Goal: Navigation & Orientation: Find specific page/section

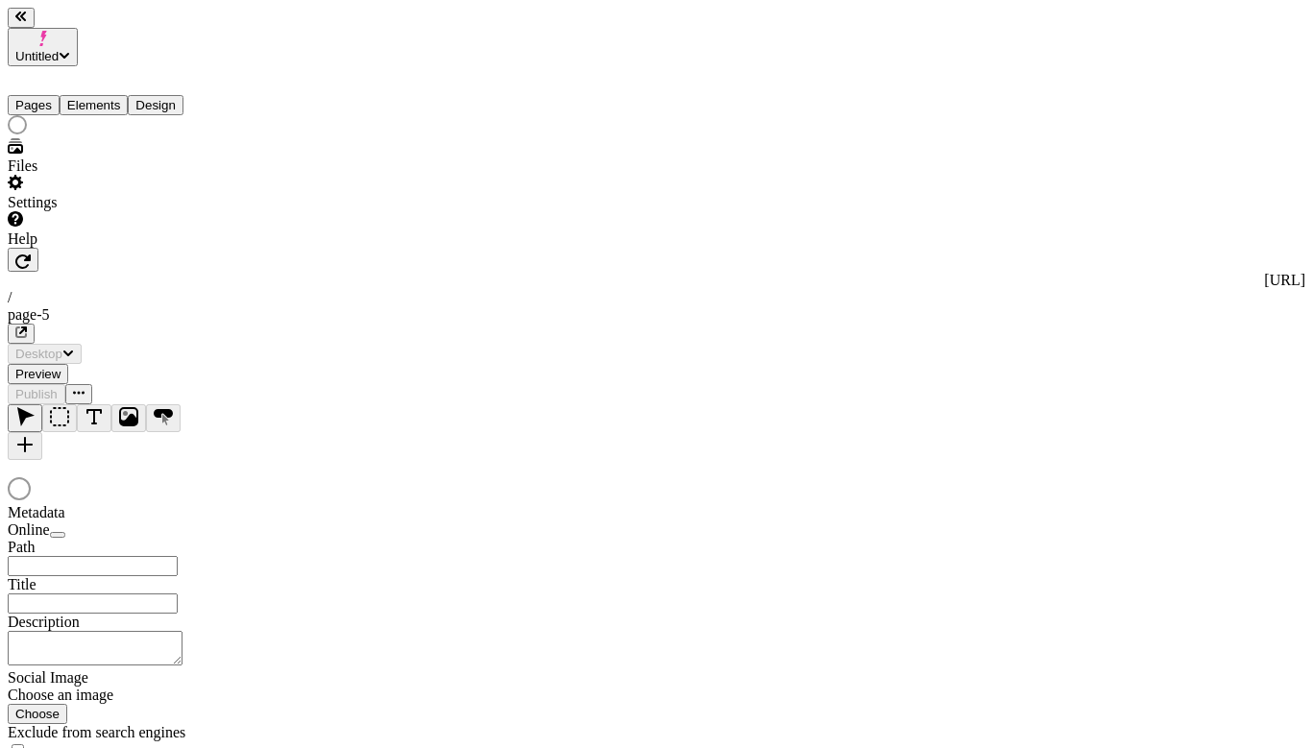
type input "/page-5"
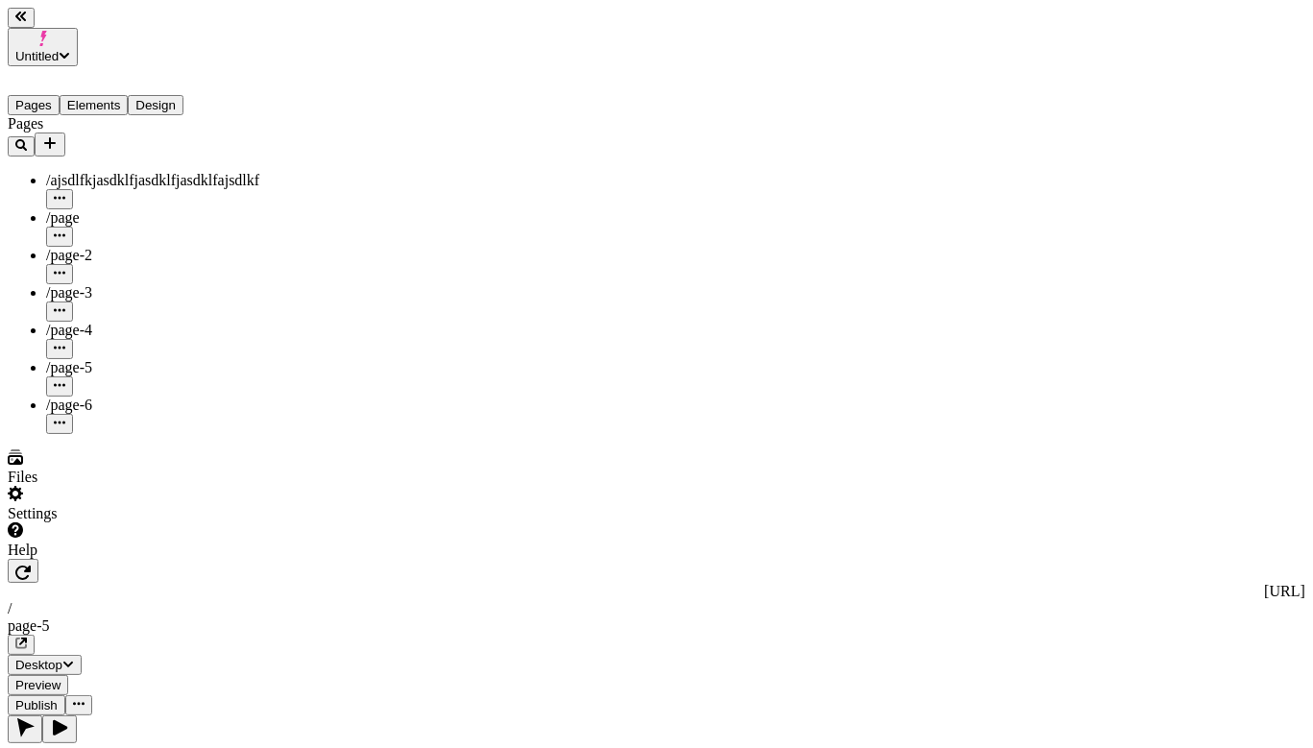
click at [78, 284] on span "/page-3" at bounding box center [69, 292] width 46 height 16
type input "/page-3"
click at [96, 322] on div "/page-4" at bounding box center [142, 330] width 192 height 17
click at [103, 359] on div "/page-5" at bounding box center [142, 367] width 192 height 17
click at [103, 397] on div "/page-6" at bounding box center [142, 415] width 192 height 37
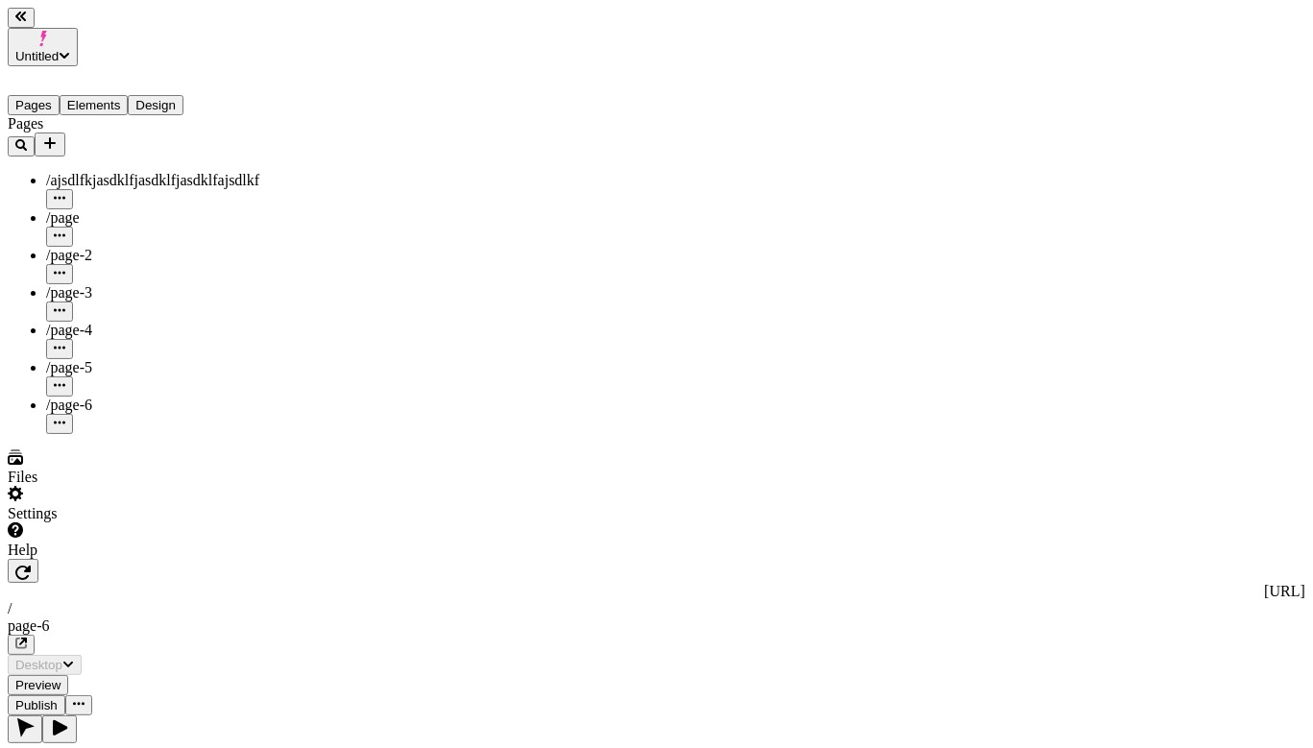
type input "/page-6"
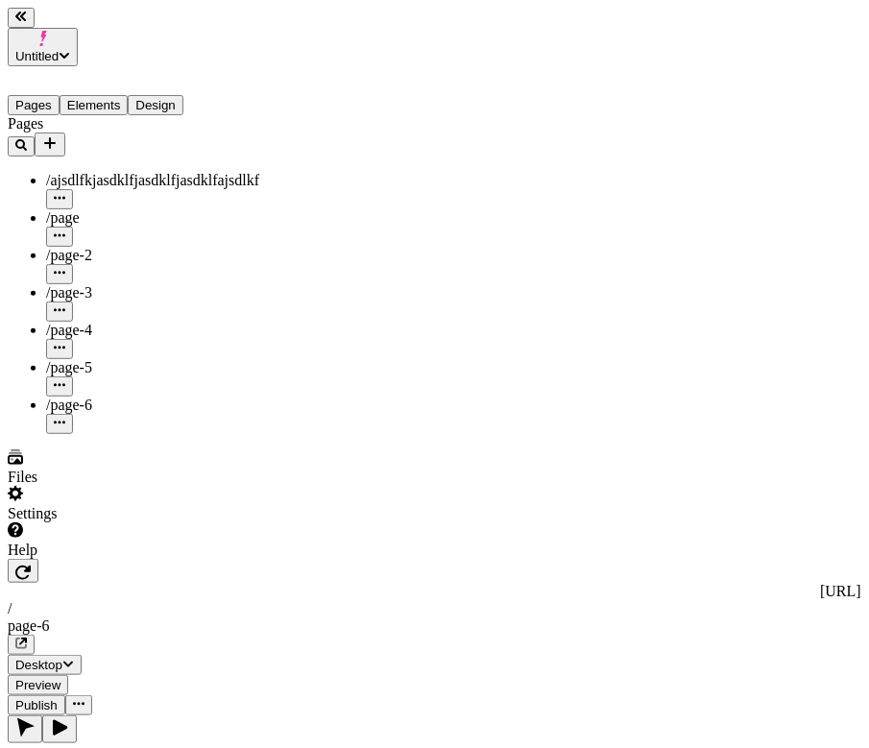
click at [102, 284] on div "/page-3" at bounding box center [142, 302] width 192 height 37
click at [101, 322] on div "/page-4" at bounding box center [142, 340] width 192 height 37
click at [106, 359] on div "/page-5" at bounding box center [142, 367] width 192 height 17
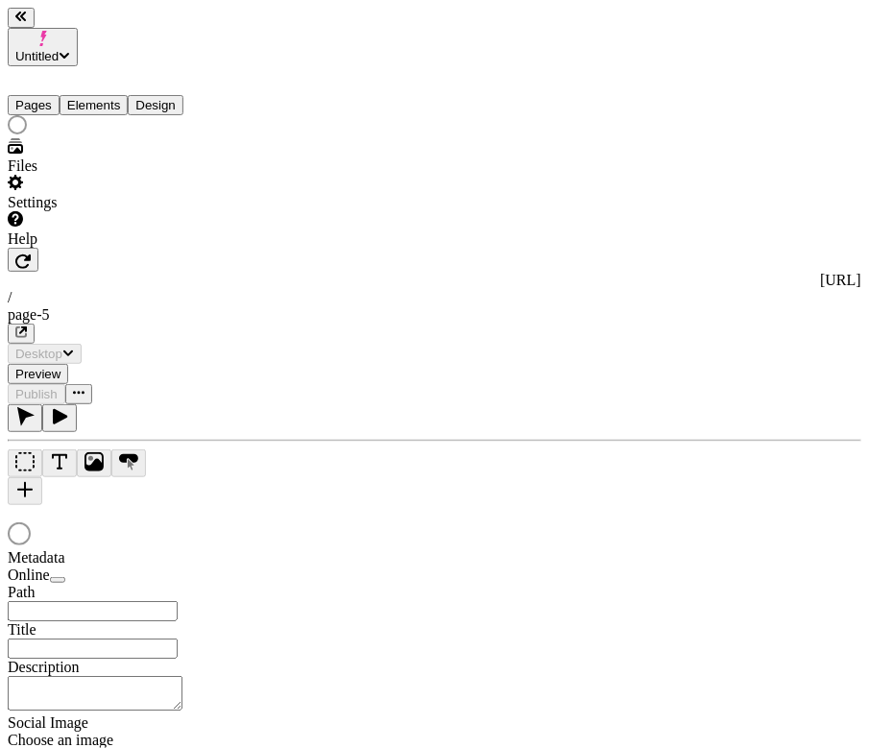
type input "/page-5"
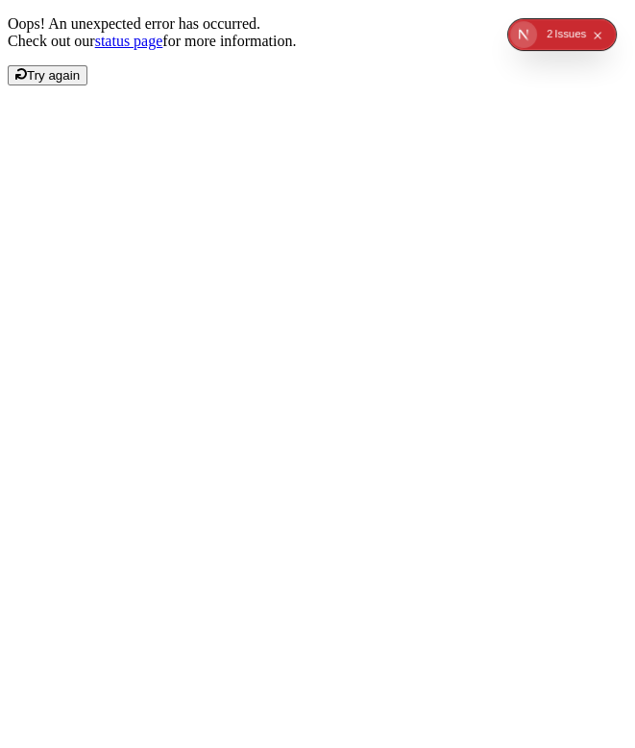
click at [596, 32] on icon "Collapse issues badge" at bounding box center [598, 36] width 11 height 11
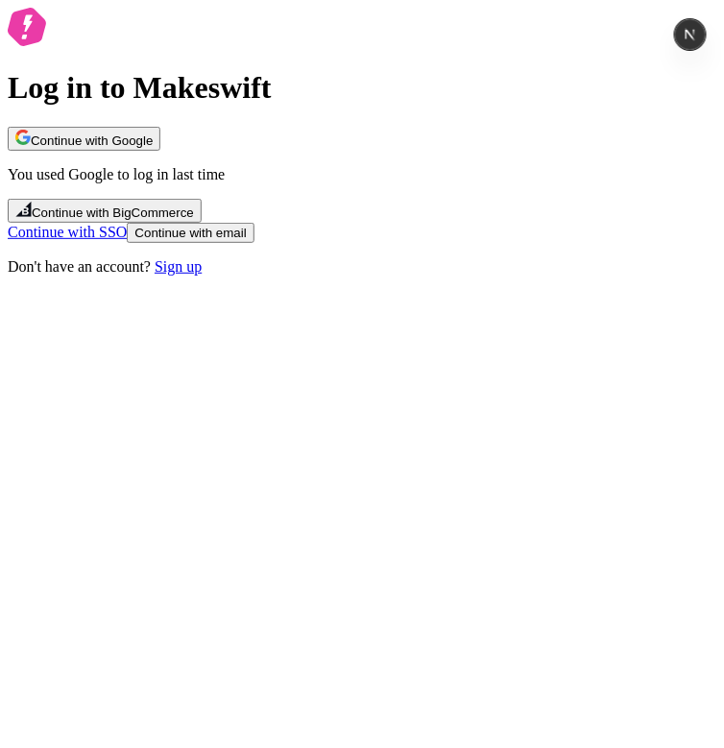
click at [446, 276] on div "Log in to Makeswift Continue with Google You used Google to log in last time Co…" at bounding box center [362, 142] width 709 height 268
click at [160, 151] on button "Continue with Google" at bounding box center [84, 139] width 153 height 24
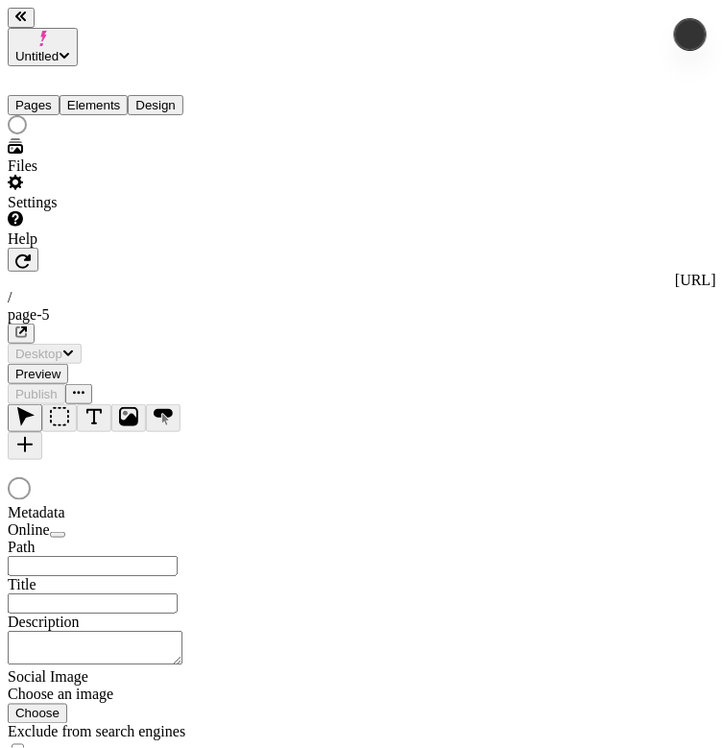
type input "/page-5"
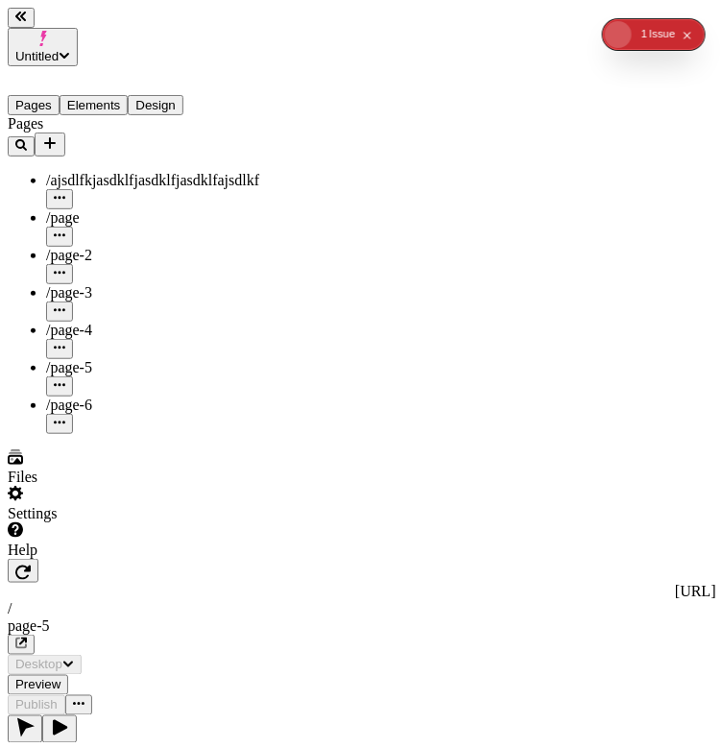
click at [110, 247] on div "/page-2" at bounding box center [142, 265] width 192 height 37
type input "/page-2"
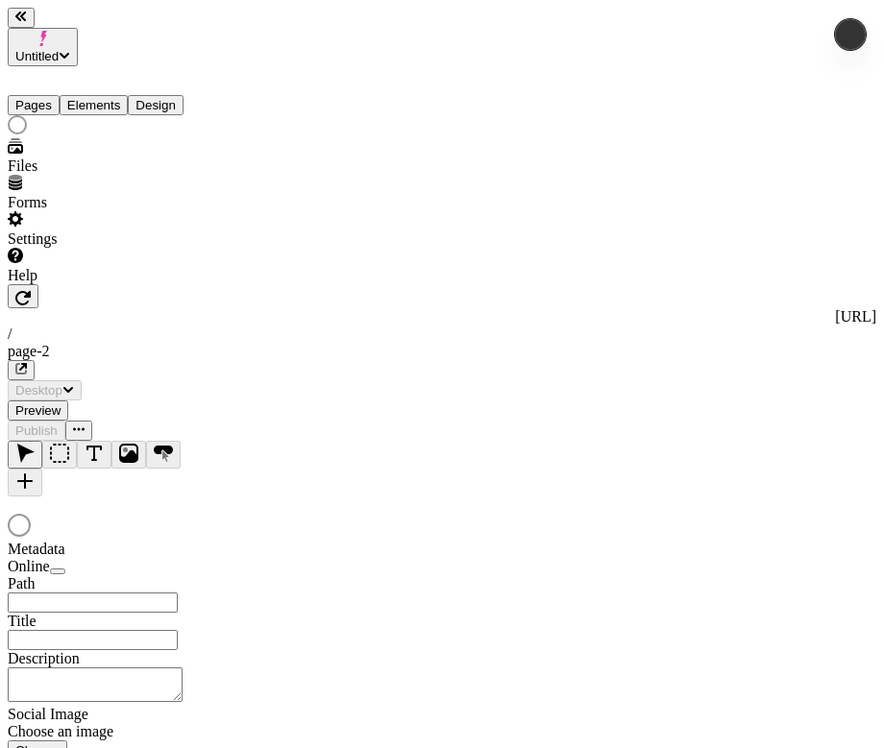
type input "/page-2"
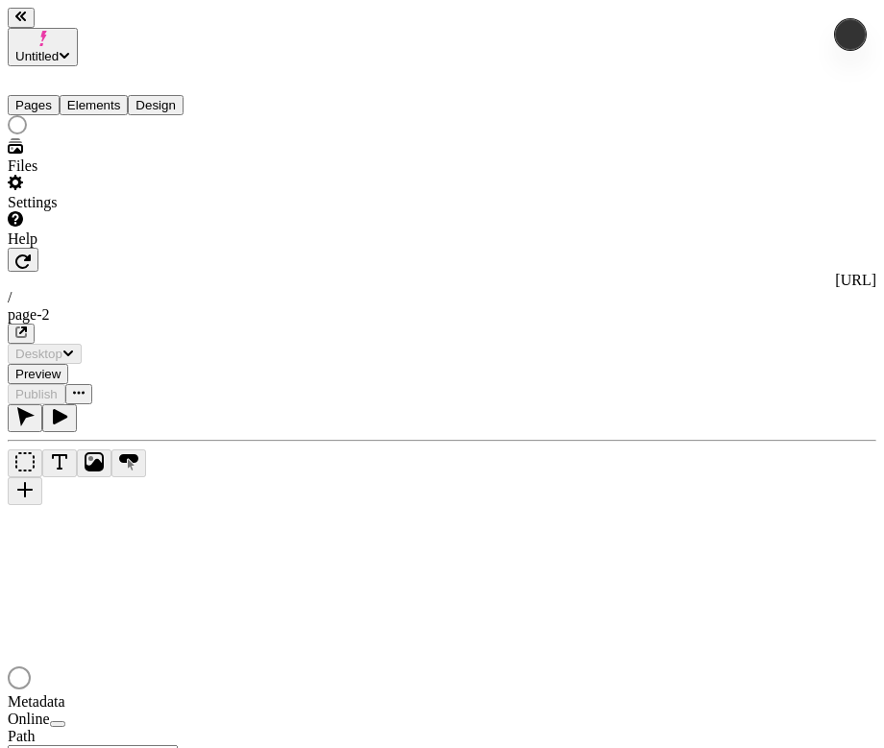
type input "/page-2"
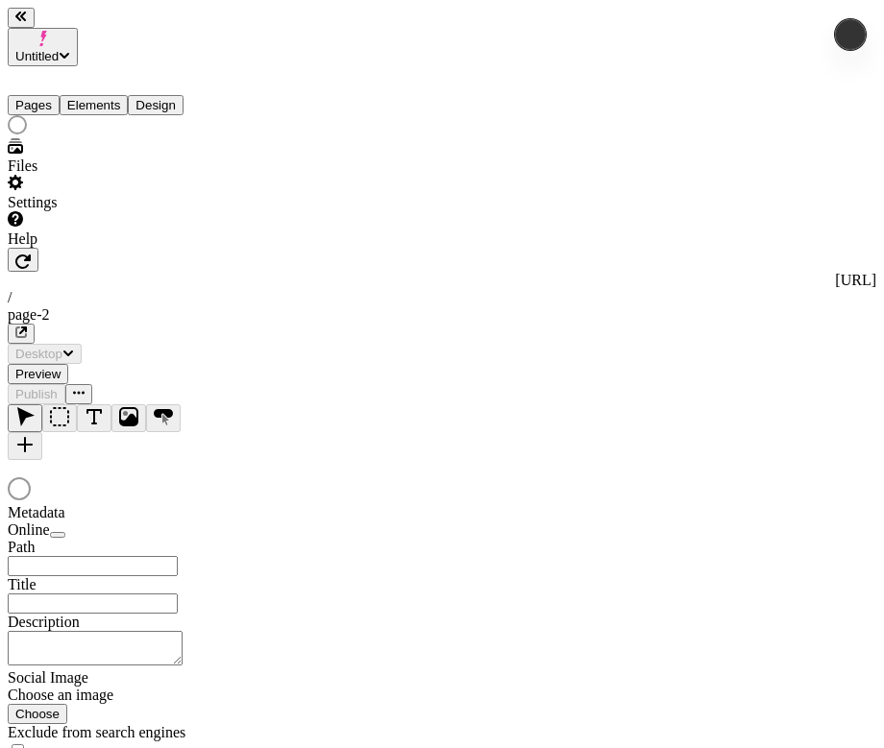
type input "/page-2"
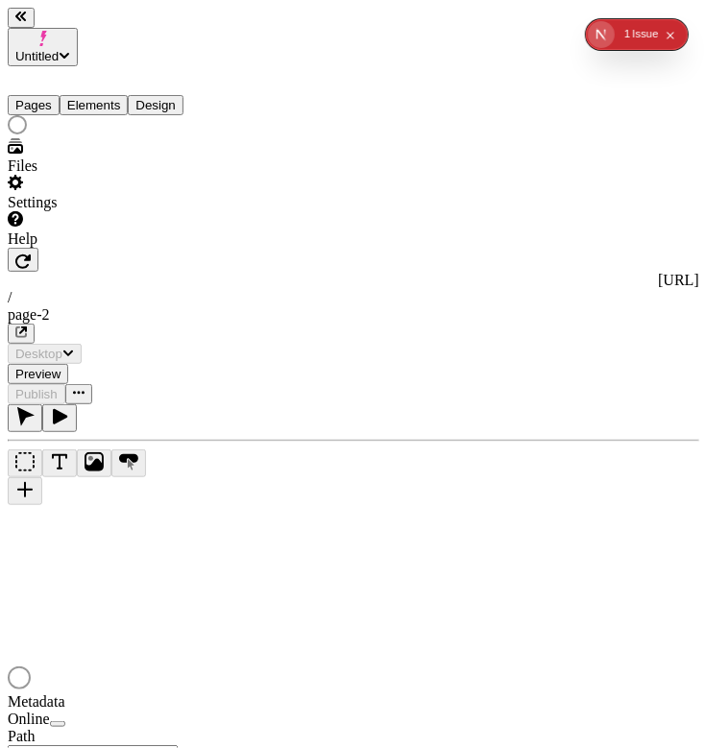
type input "/page-2"
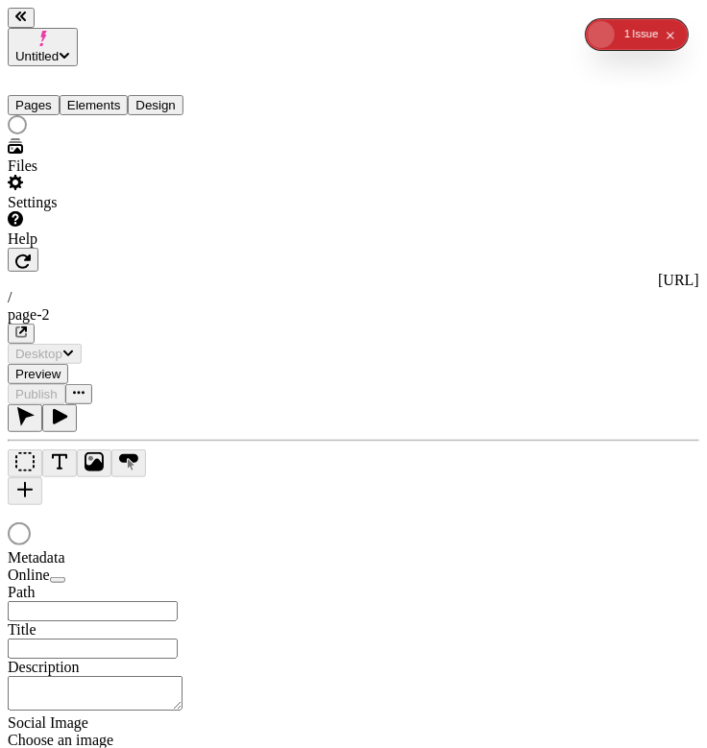
type input "/page-2"
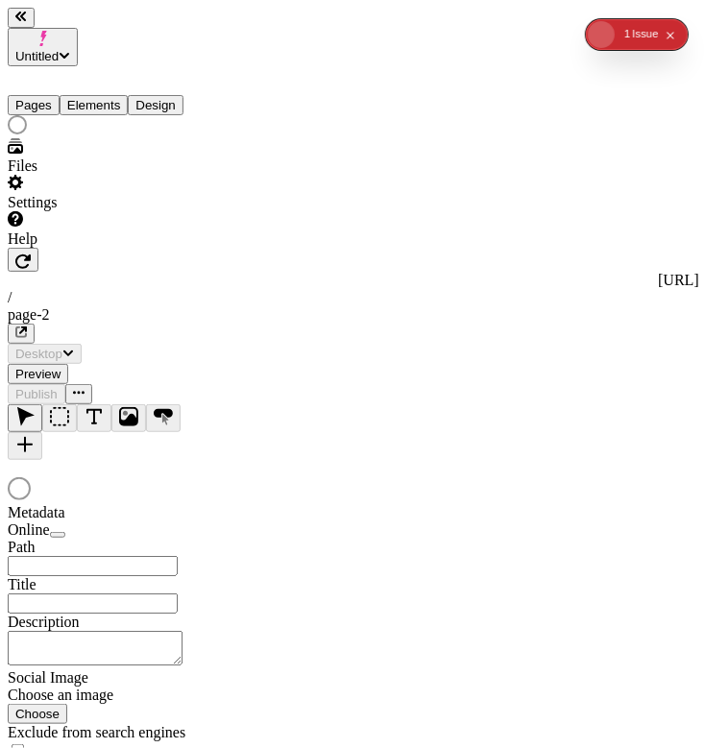
type input "/page-2"
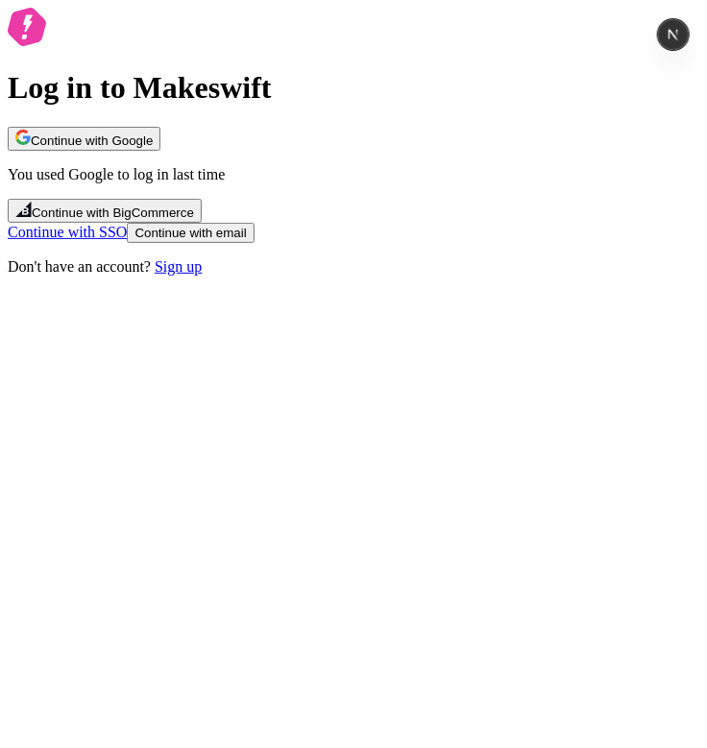
click at [153, 148] on span "Continue with Google" at bounding box center [92, 141] width 122 height 14
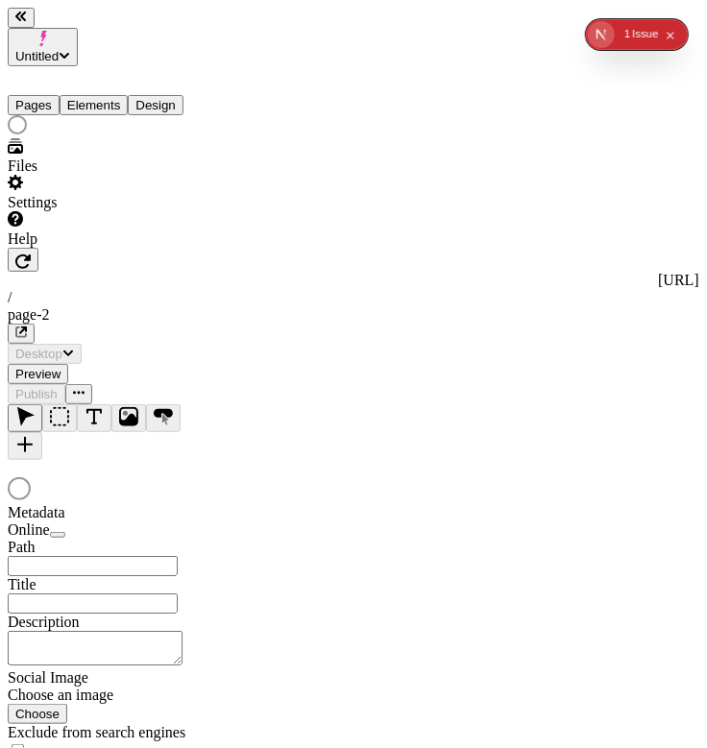
type input "/page-2"
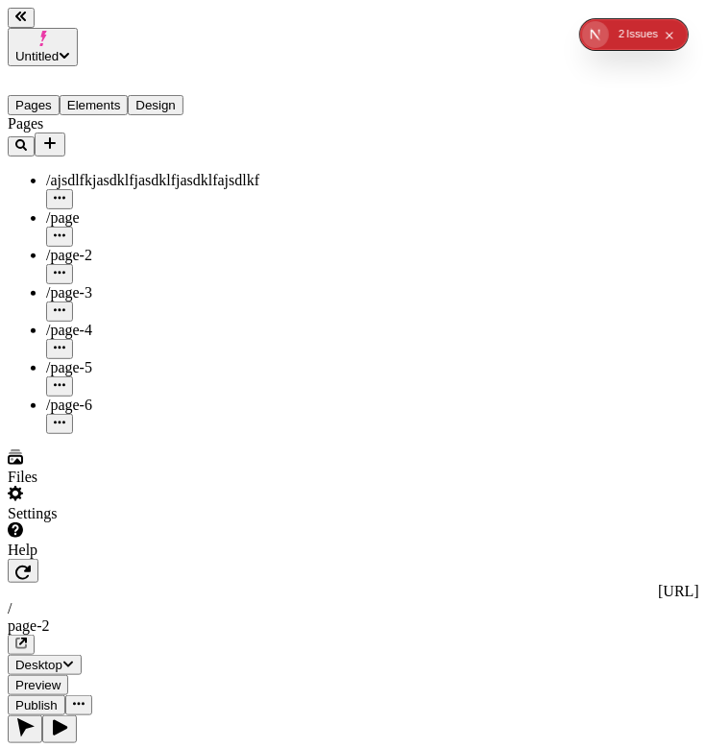
click at [120, 284] on div "/page-3" at bounding box center [142, 292] width 192 height 17
type input "/page-3"
click at [97, 322] on div "/page-4" at bounding box center [142, 330] width 192 height 17
type input "/page-4"
click at [87, 247] on span "/page-2" at bounding box center [69, 255] width 46 height 16
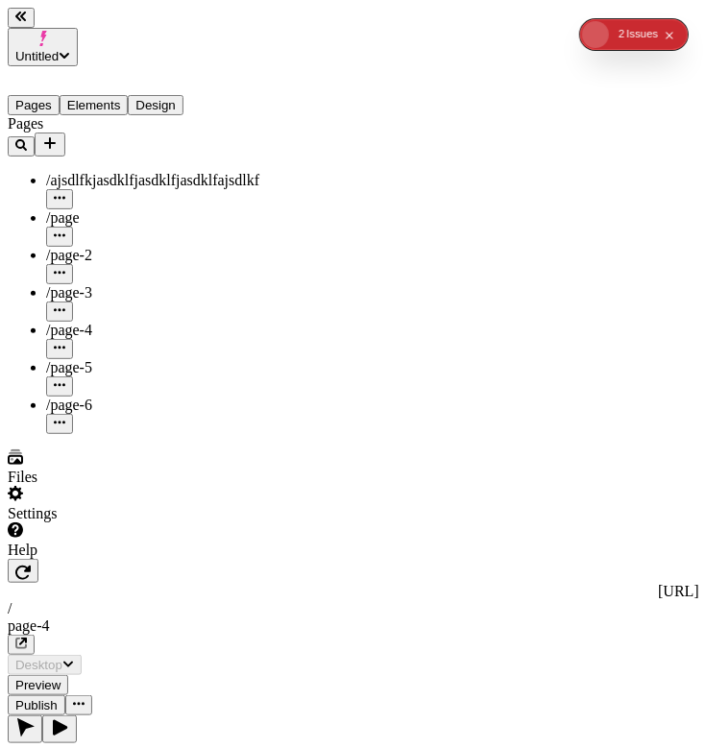
click at [634, 34] on div "Issue s" at bounding box center [642, 34] width 32 height 31
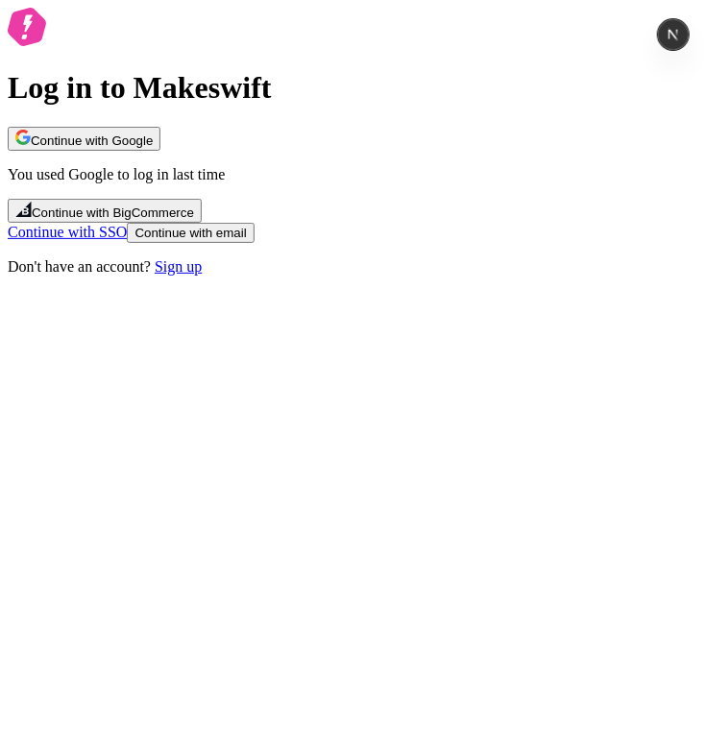
click at [160, 151] on button "Continue with Google" at bounding box center [84, 139] width 153 height 24
click at [425, 38] on div "Log in to Makeswift Continue with Google You used Google to log in last time Co…" at bounding box center [354, 142] width 692 height 268
click at [153, 148] on span "Continue with Google" at bounding box center [92, 141] width 122 height 14
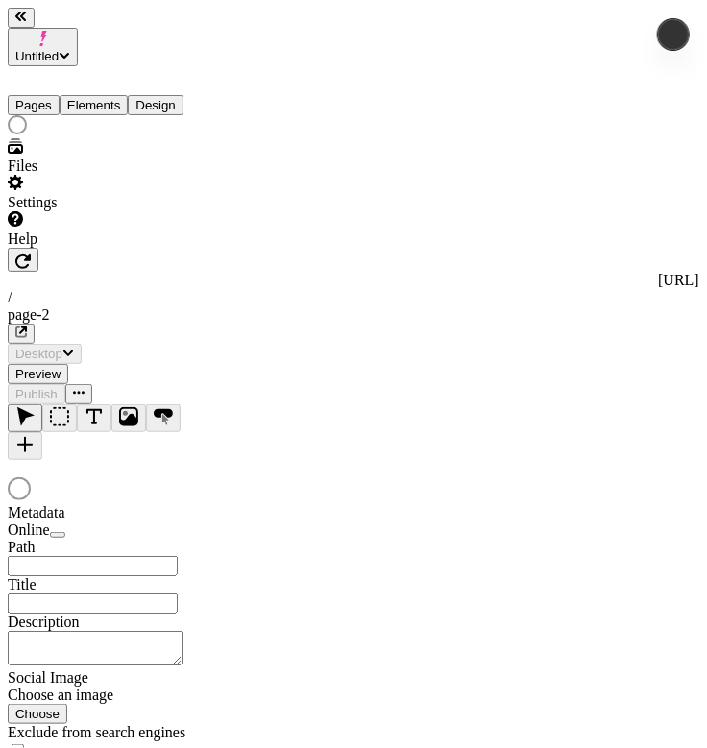
type input "/page-2"
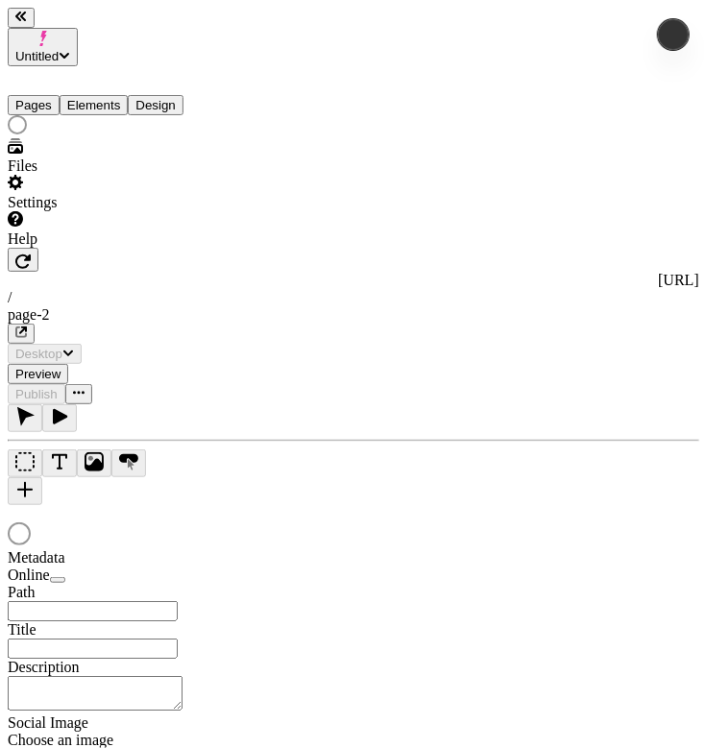
type input "/page-2"
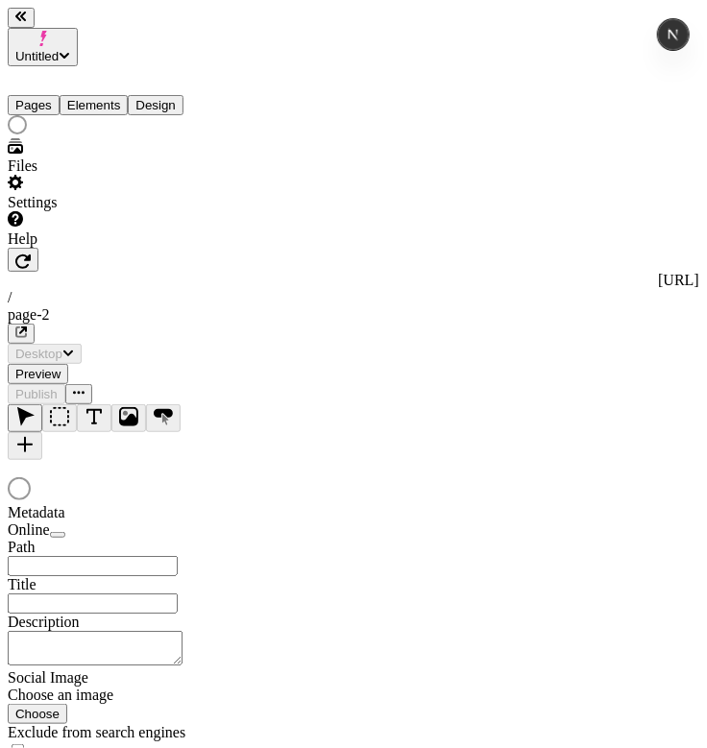
type input "/page-2"
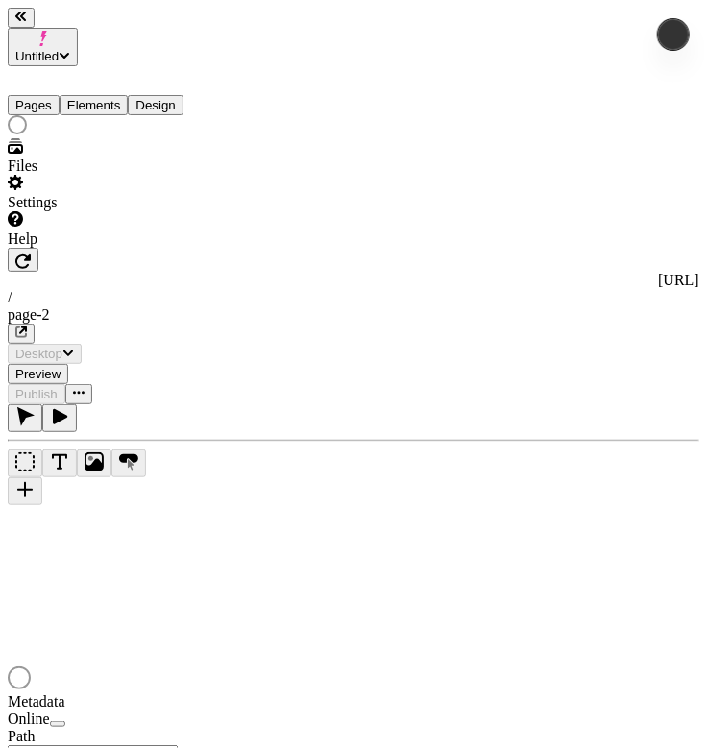
type input "/page-2"
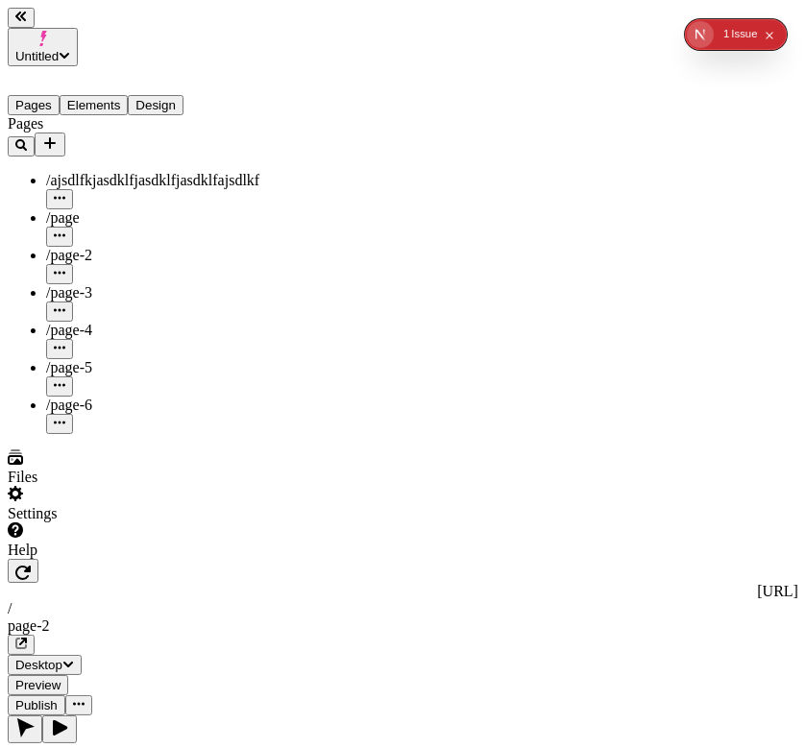
click at [26, 21] on icon "button" at bounding box center [20, 17] width 11 height 10
click at [21, 25] on button "button" at bounding box center [21, 18] width 27 height 20
click at [83, 397] on span "/page-6" at bounding box center [69, 405] width 46 height 16
type input "/page-6"
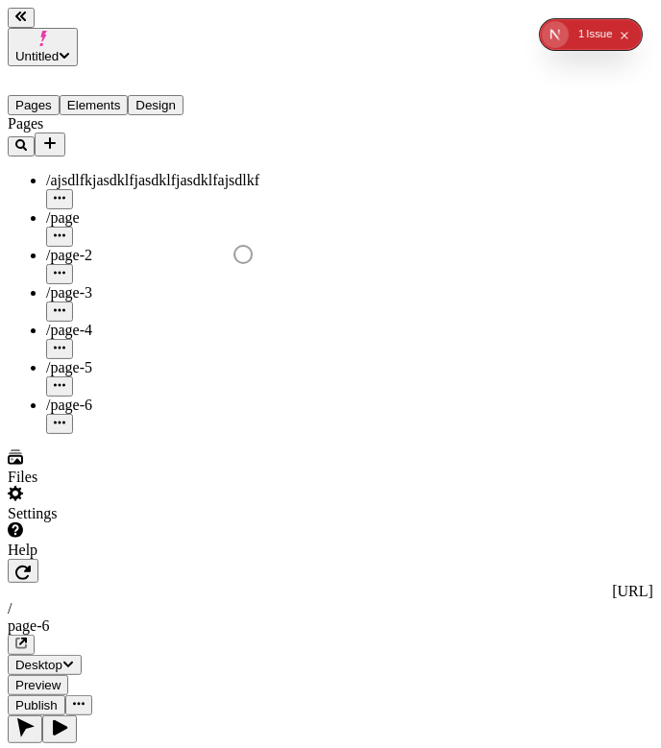
click at [114, 284] on div "/page-3" at bounding box center [142, 302] width 192 height 37
type input "/page-3"
click at [115, 322] on div "/page-4" at bounding box center [142, 330] width 192 height 17
type input "/page-4"
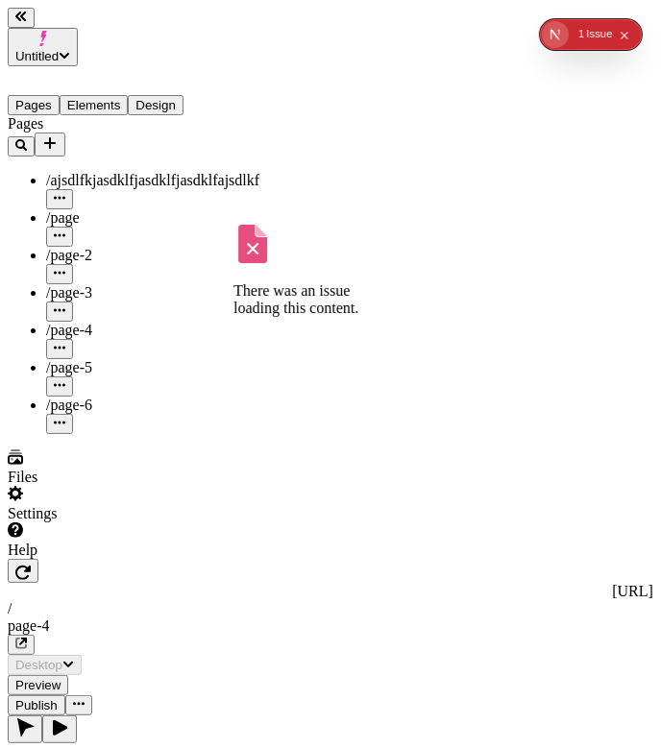
click at [115, 359] on div "/page-5" at bounding box center [142, 367] width 192 height 17
type input "/page-5"
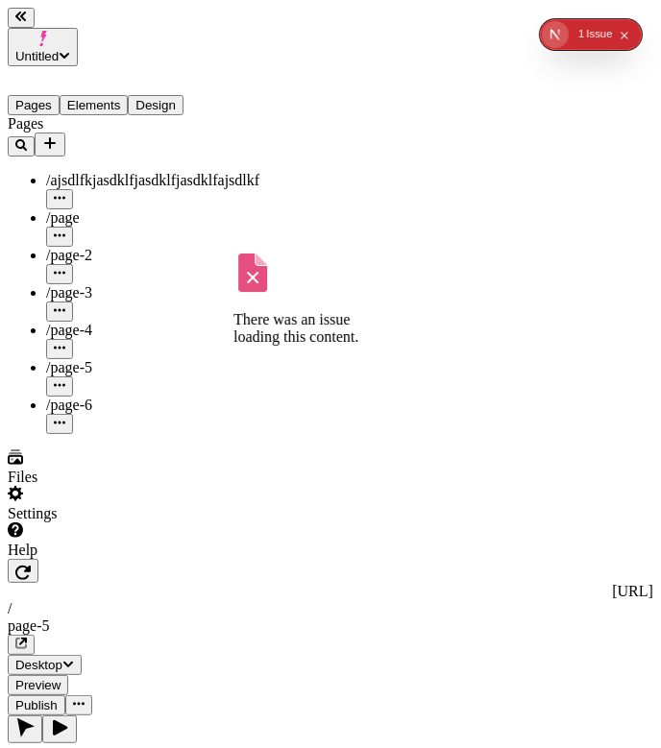
click at [127, 397] on div "/page-6" at bounding box center [142, 405] width 192 height 17
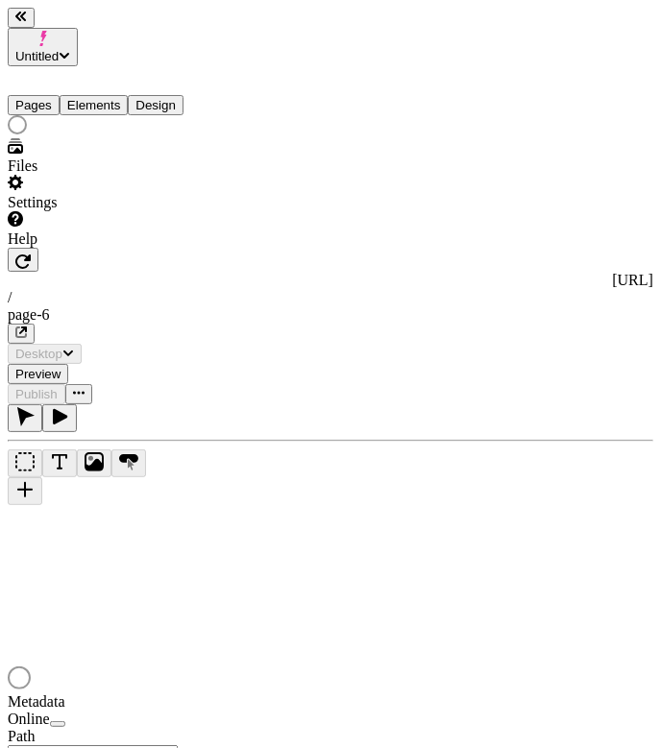
type input "/page-6"
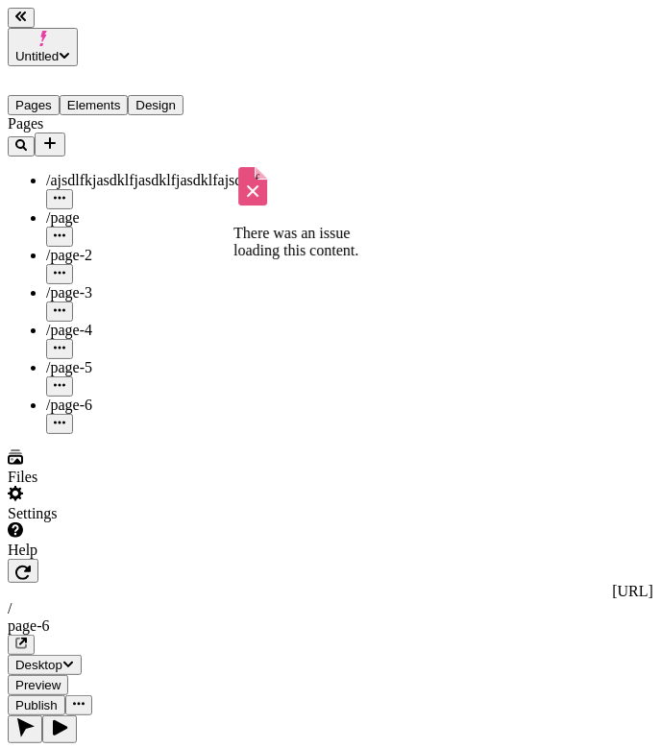
click at [135, 284] on div "/page-3" at bounding box center [142, 292] width 192 height 17
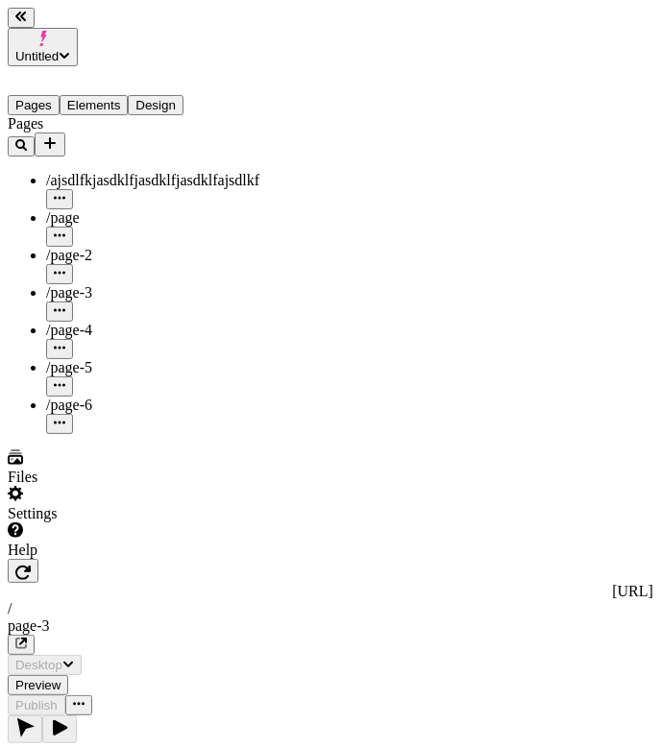
type input "/page-3"
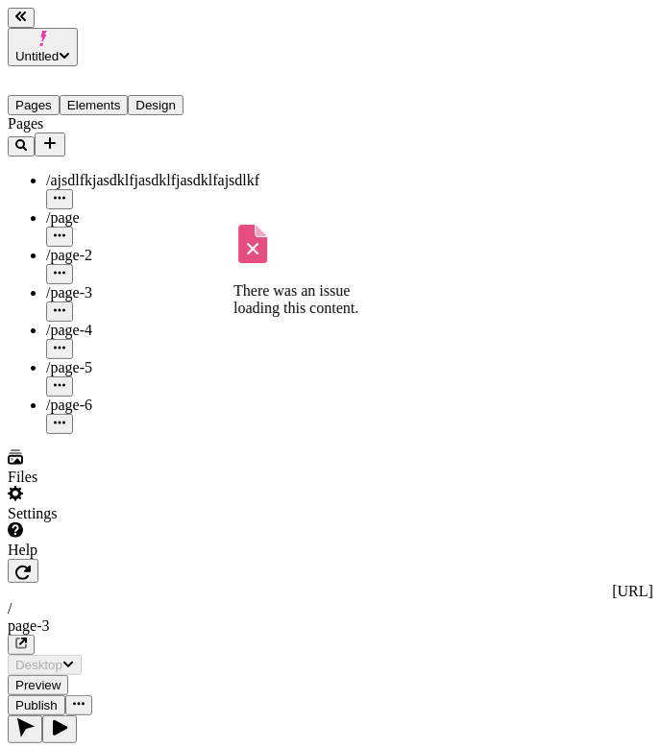
click at [134, 359] on div "/page-5" at bounding box center [142, 367] width 192 height 17
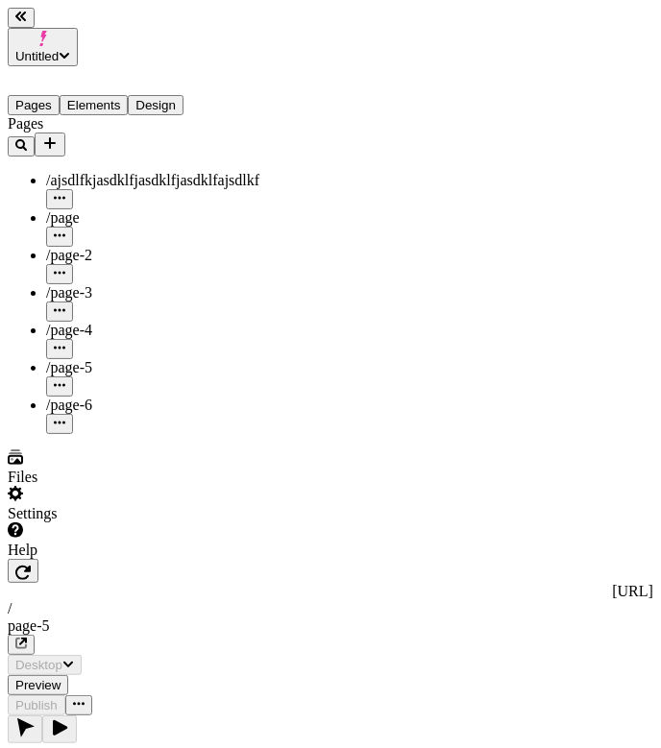
type input "/page-5"
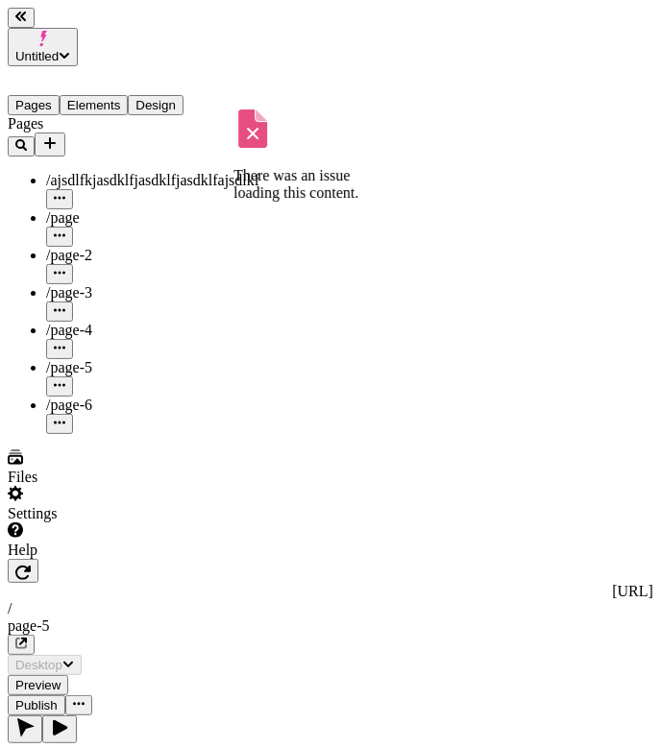
click at [114, 209] on div "/page" at bounding box center [142, 217] width 192 height 17
type input "/page"
click at [118, 397] on div "/page-6" at bounding box center [142, 405] width 192 height 17
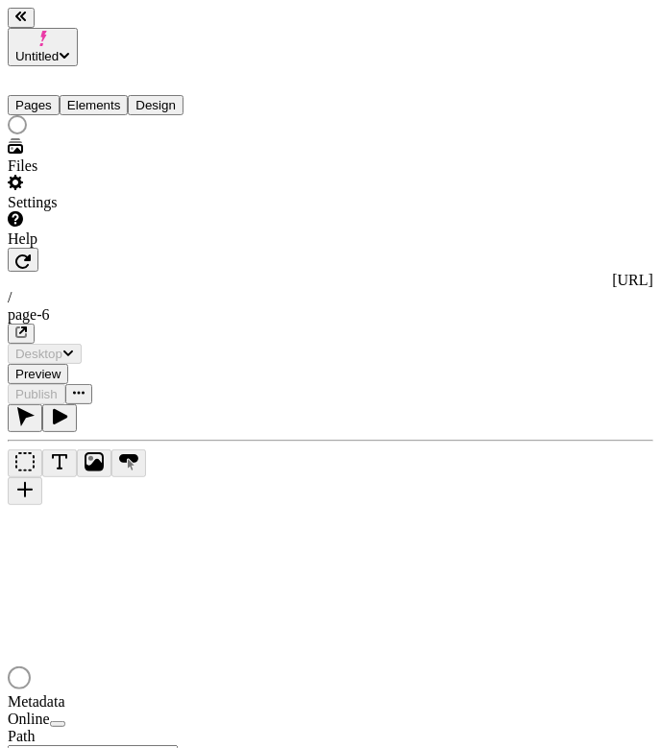
type input "/page-6"
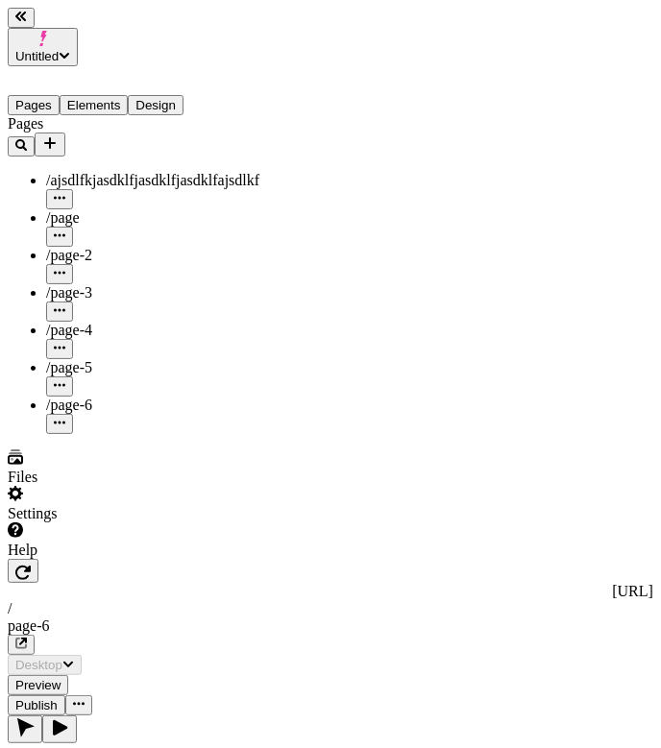
click at [157, 359] on div "/page-5" at bounding box center [142, 367] width 192 height 17
type input "/page-5"
click at [153, 284] on div "/page-3" at bounding box center [142, 292] width 192 height 17
type input "/page-3"
click at [152, 359] on div "/page-5" at bounding box center [142, 367] width 192 height 17
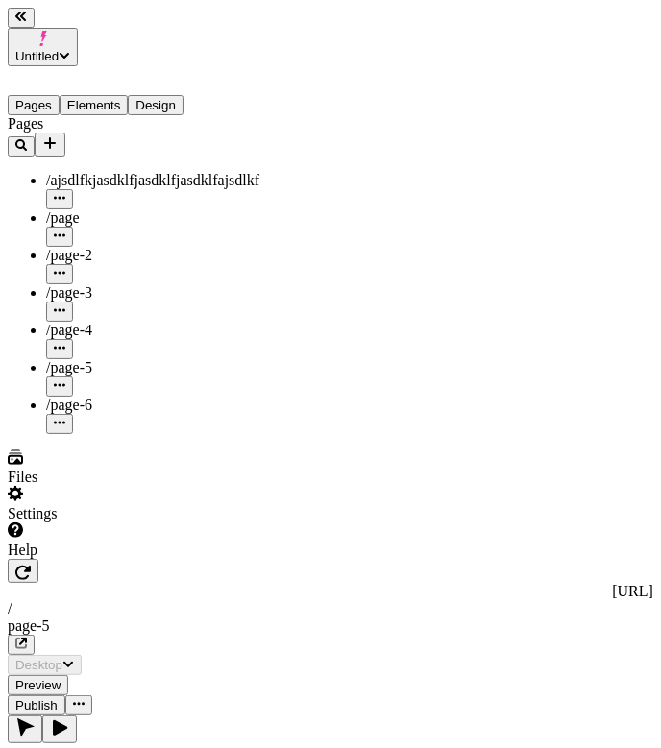
click at [142, 247] on div "/page-2" at bounding box center [142, 255] width 192 height 17
type input "/page-2"
click at [150, 359] on div "/page-5" at bounding box center [142, 367] width 192 height 17
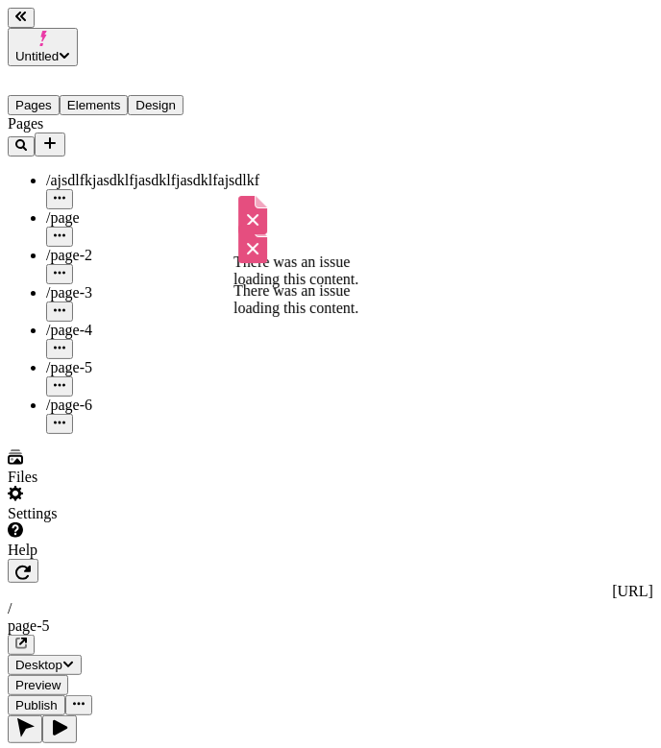
click at [96, 322] on div "/page-4" at bounding box center [142, 330] width 192 height 17
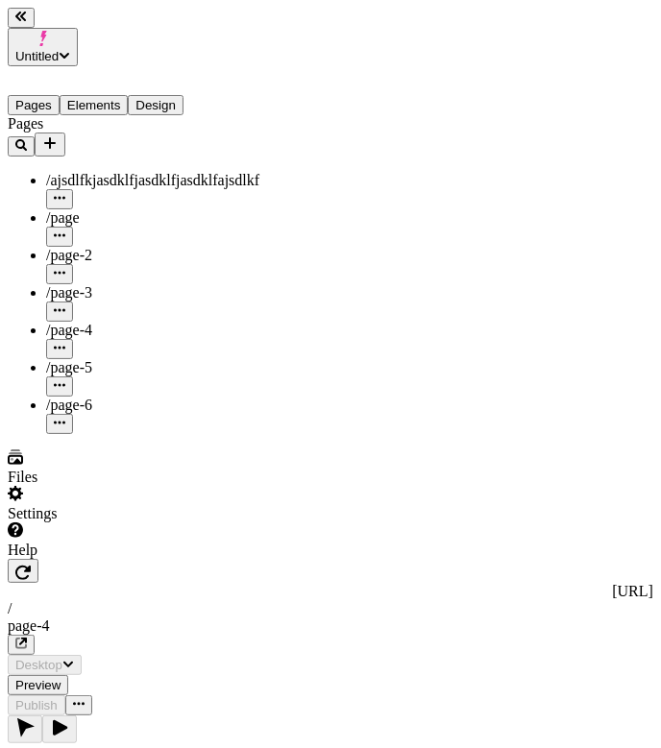
type input "/page-4"
click at [96, 284] on div "/page-3" at bounding box center [142, 302] width 192 height 37
click at [96, 247] on div "/page-2" at bounding box center [142, 255] width 192 height 17
click at [103, 397] on div "/page-6" at bounding box center [142, 405] width 192 height 17
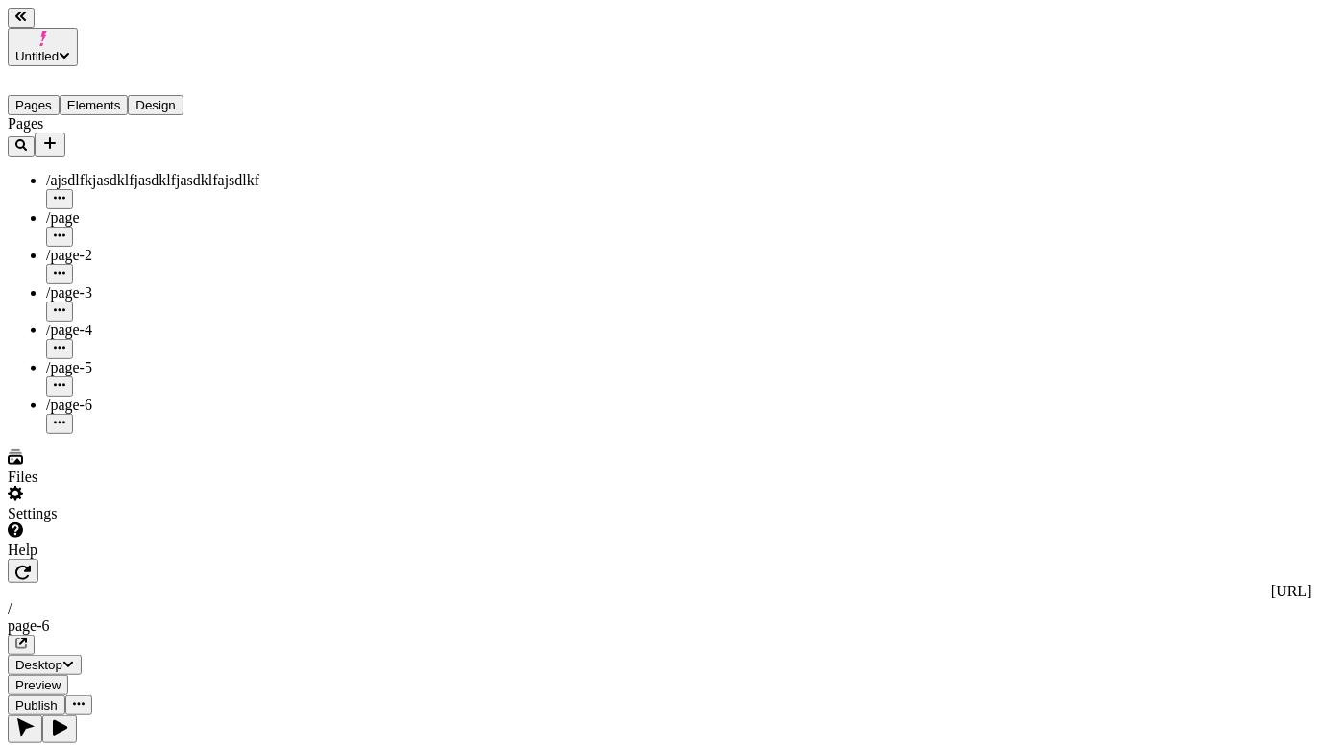
click at [124, 359] on div "/page-5" at bounding box center [142, 377] width 192 height 37
click at [117, 397] on div "/page-6" at bounding box center [142, 415] width 192 height 37
click at [117, 284] on div "/page-3" at bounding box center [142, 292] width 192 height 17
click at [119, 397] on div "/page-6" at bounding box center [142, 415] width 192 height 37
click at [115, 322] on div "/page-4" at bounding box center [142, 330] width 192 height 17
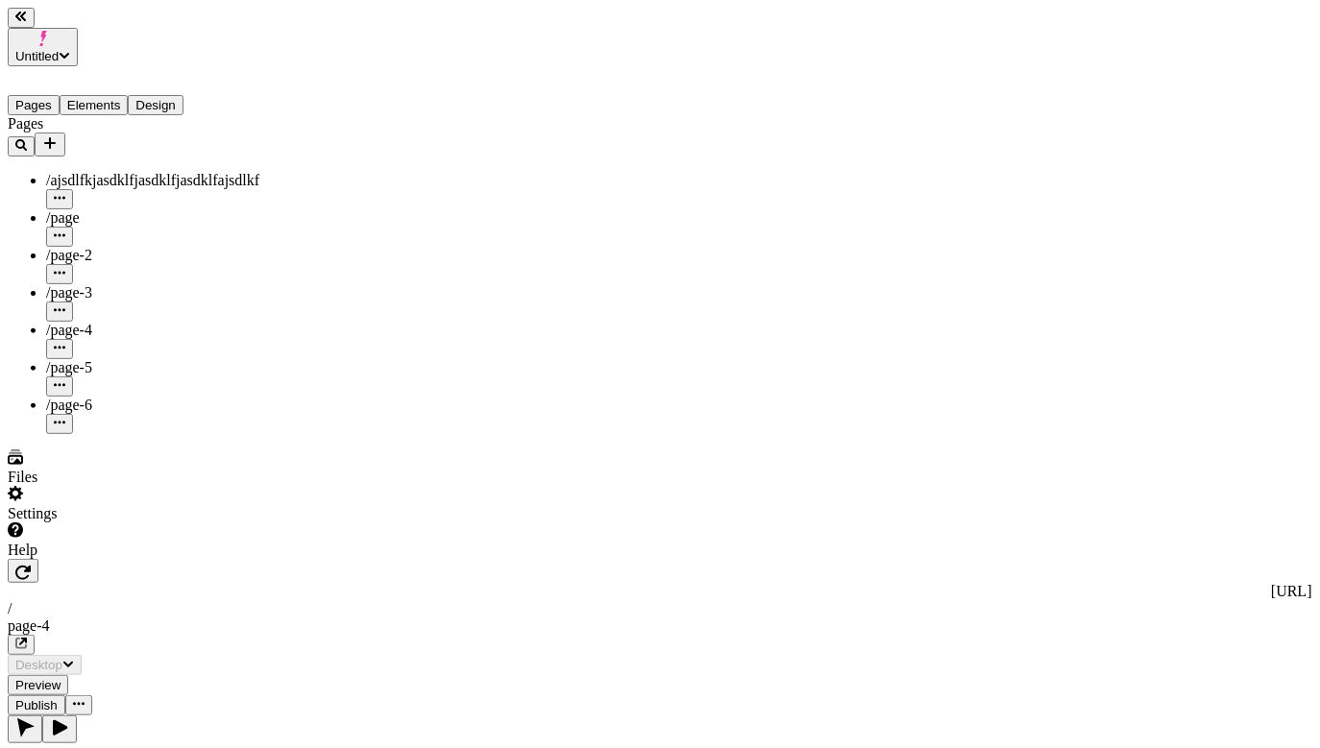
click at [114, 359] on div "/page-5" at bounding box center [142, 367] width 192 height 17
click at [117, 247] on div "/page-2" at bounding box center [142, 265] width 192 height 37
click at [107, 322] on div "/page-4" at bounding box center [142, 340] width 192 height 37
click at [108, 284] on div "/page-3" at bounding box center [142, 292] width 192 height 17
click at [112, 247] on div "/page-2" at bounding box center [142, 255] width 192 height 17
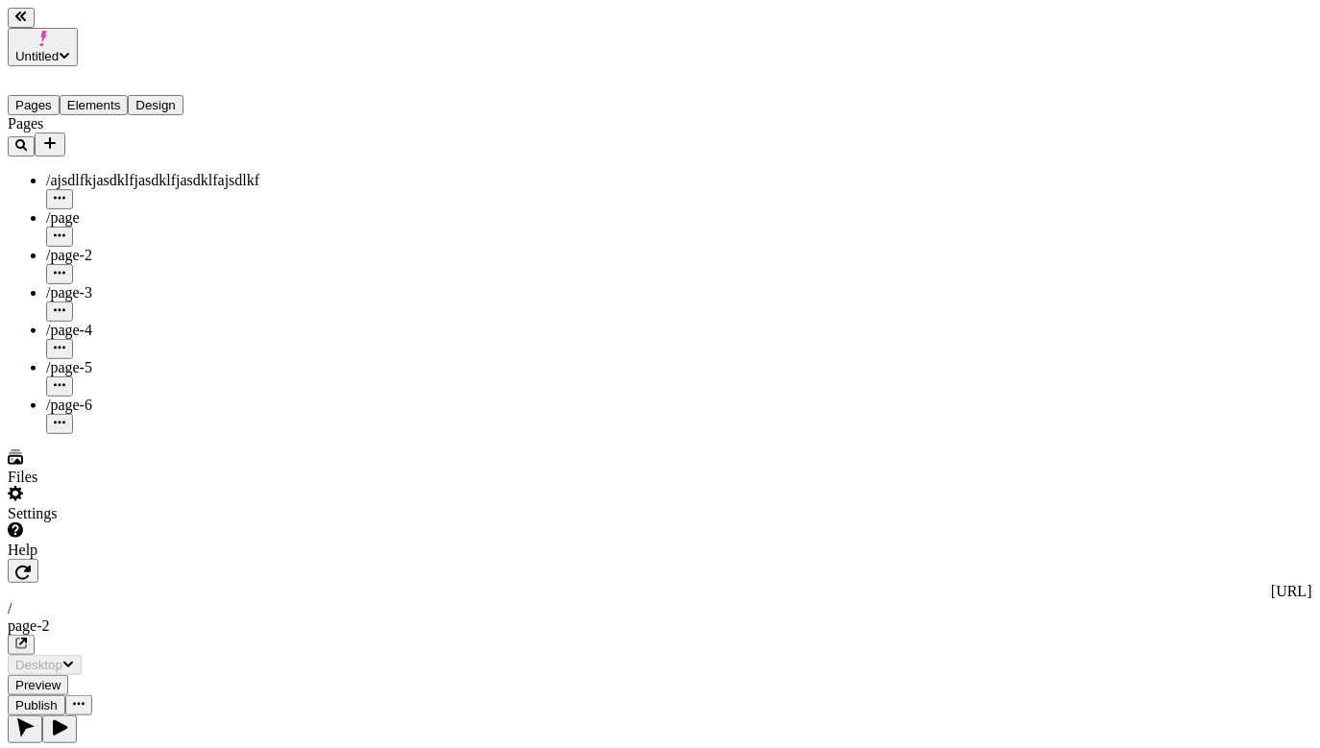
click at [108, 209] on div "/page" at bounding box center [142, 217] width 192 height 17
click at [111, 172] on span "/ajsdlfkjasdklfjasdklfjasdklfajsdlkf" at bounding box center [152, 180] width 213 height 16
click at [129, 284] on div "/page-3" at bounding box center [142, 292] width 192 height 17
click at [123, 359] on div "/page-5" at bounding box center [142, 367] width 192 height 17
click at [123, 322] on div "/page-4" at bounding box center [142, 340] width 192 height 37
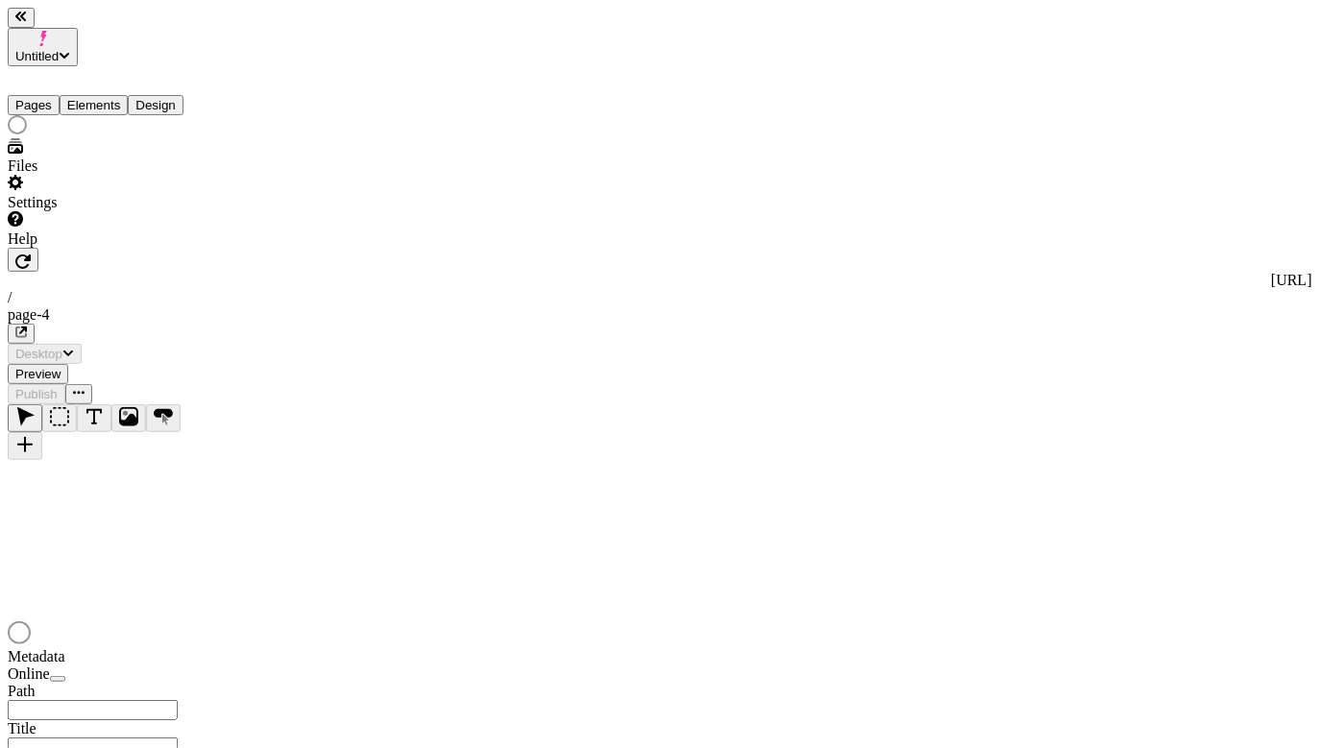
type input "/page-4"
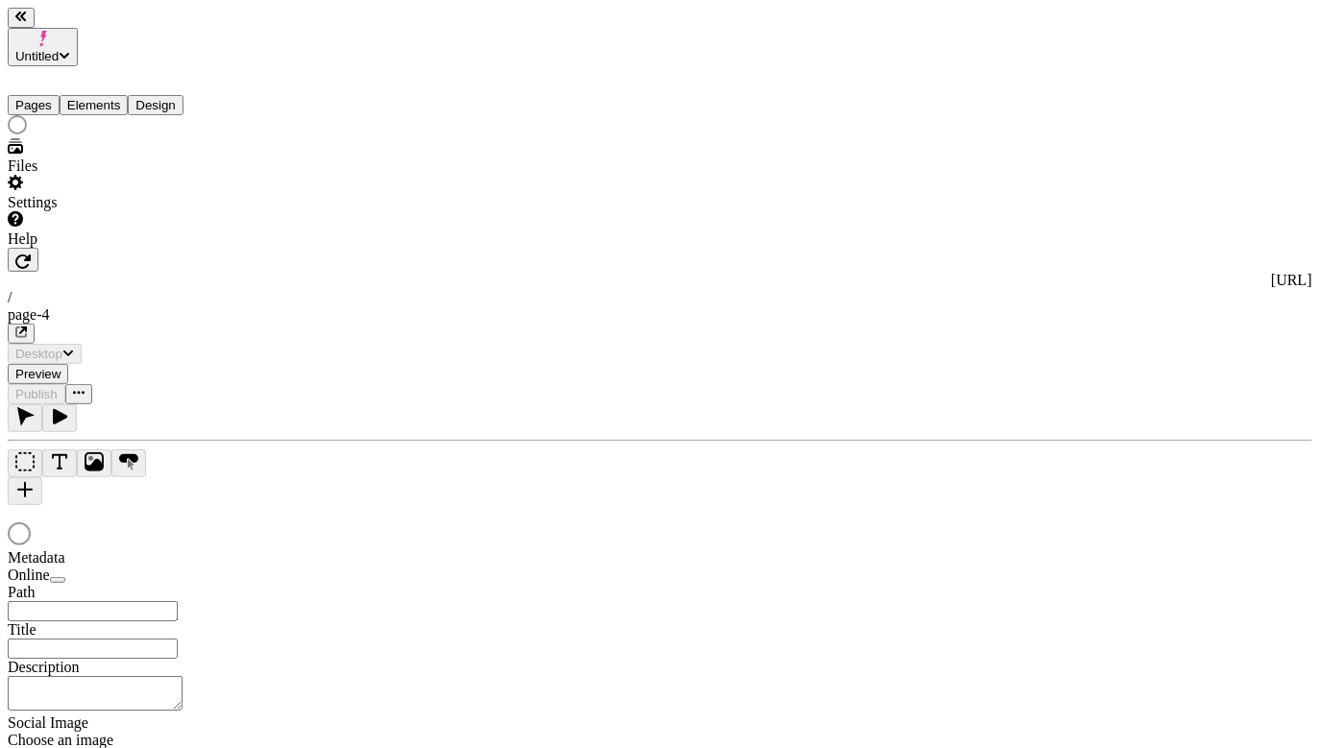
type input "/page-4"
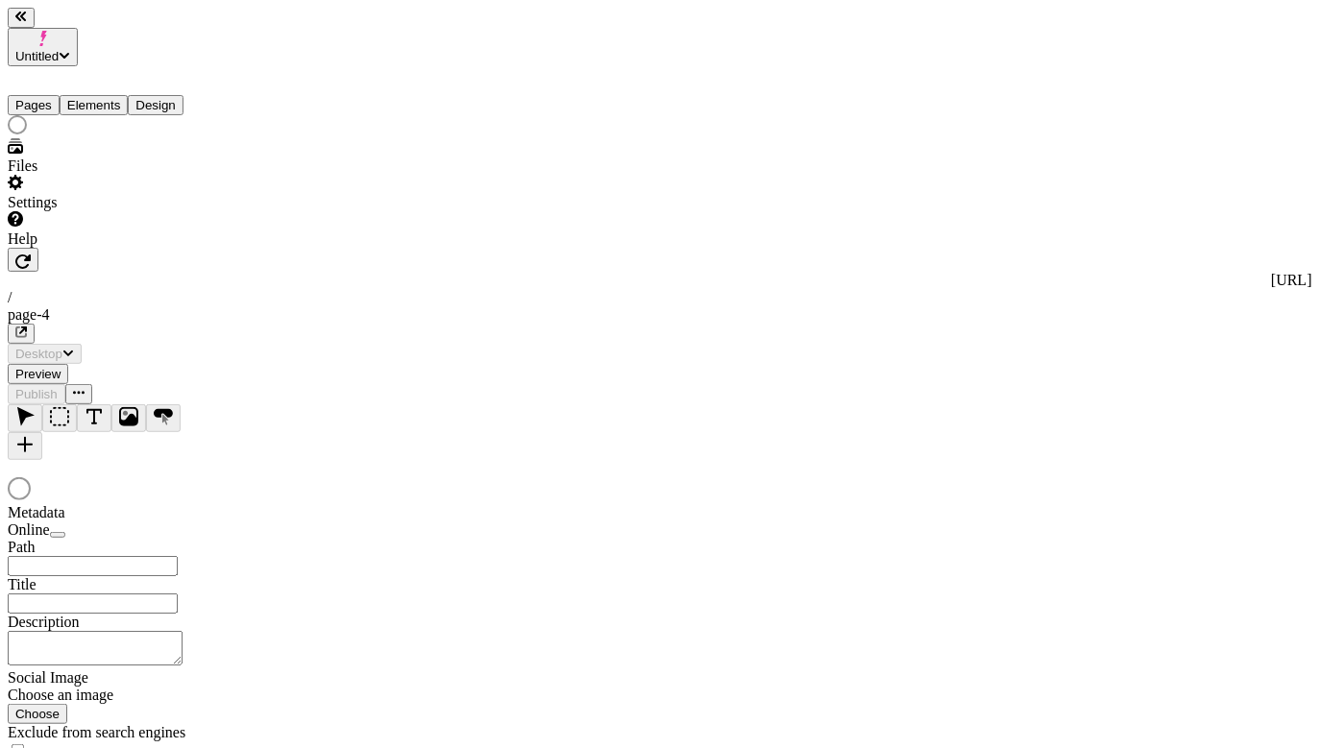
type input "/page-4"
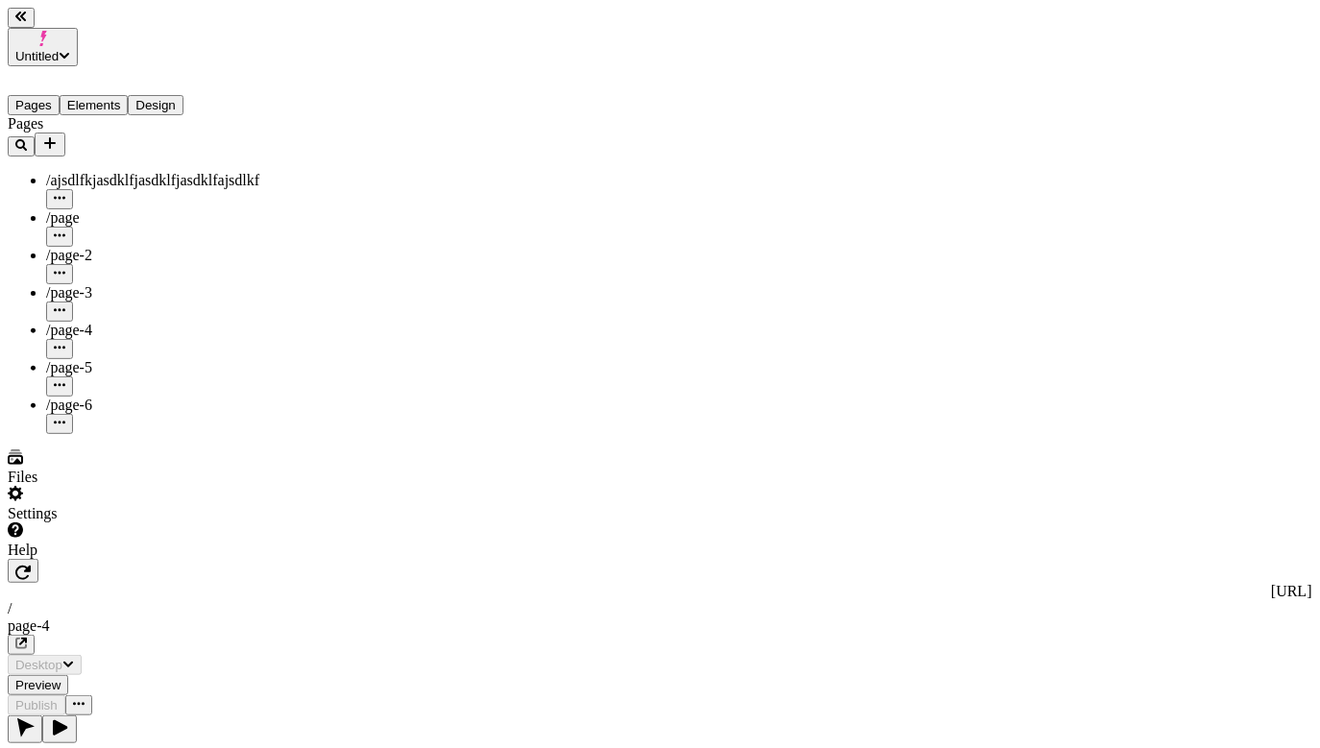
click at [59, 49] on span "Untitled" at bounding box center [36, 56] width 43 height 14
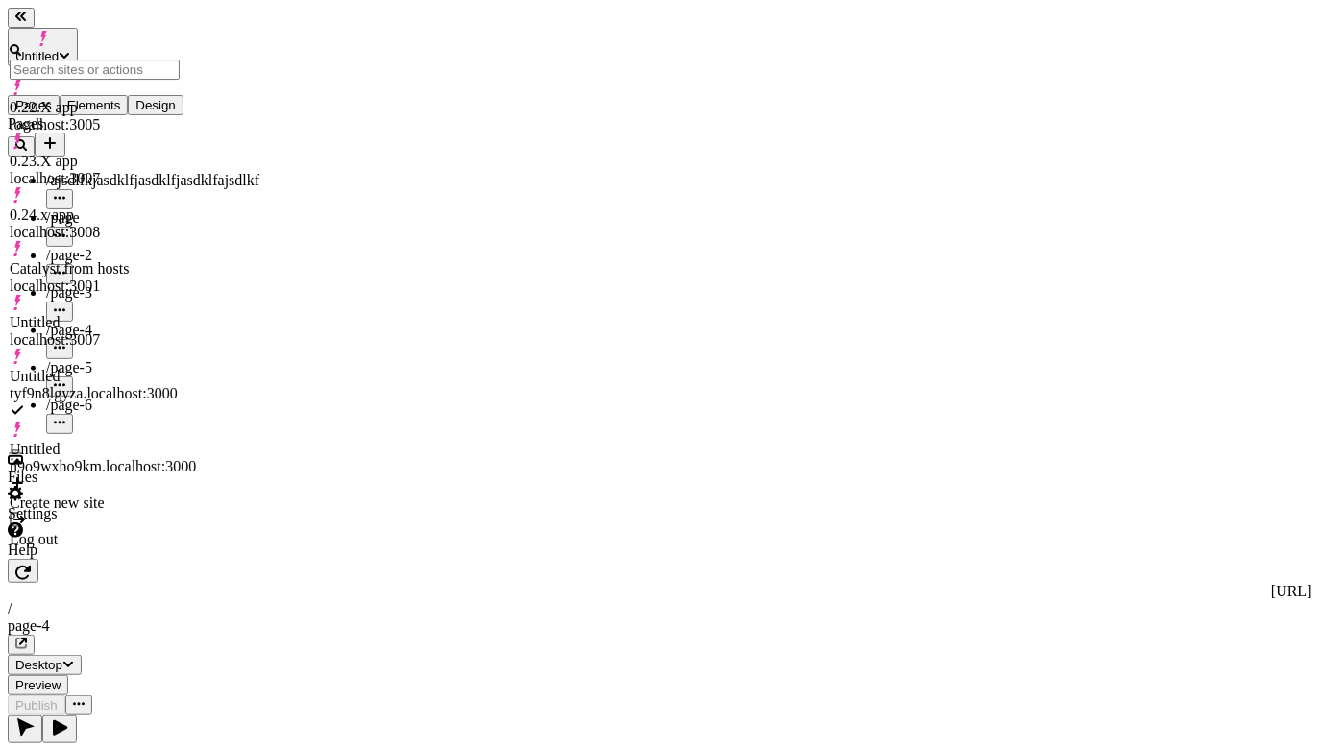
click at [107, 512] on div "Log out" at bounding box center [103, 530] width 186 height 37
